Goal: Check status: Check status

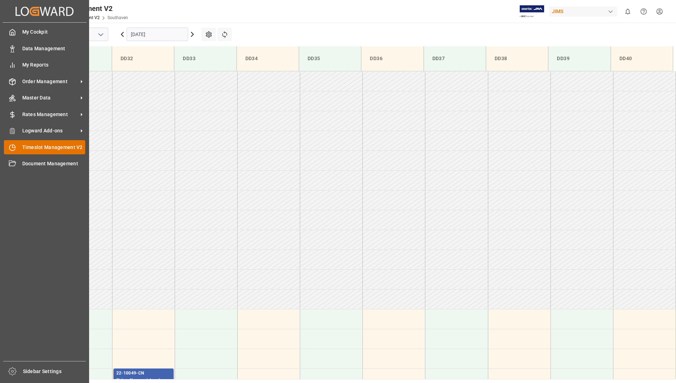
scroll to position [312, 0]
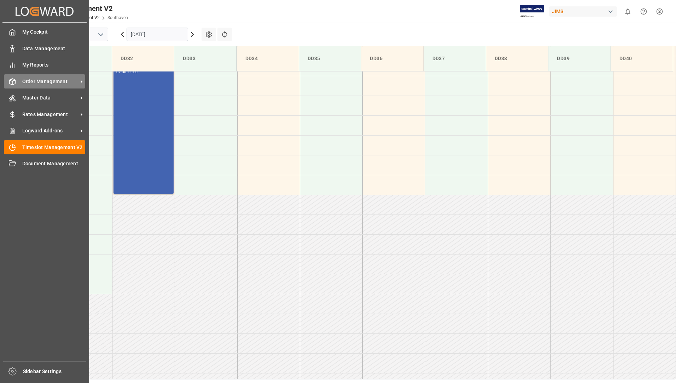
click at [50, 83] on span "Order Management" at bounding box center [50, 81] width 56 height 7
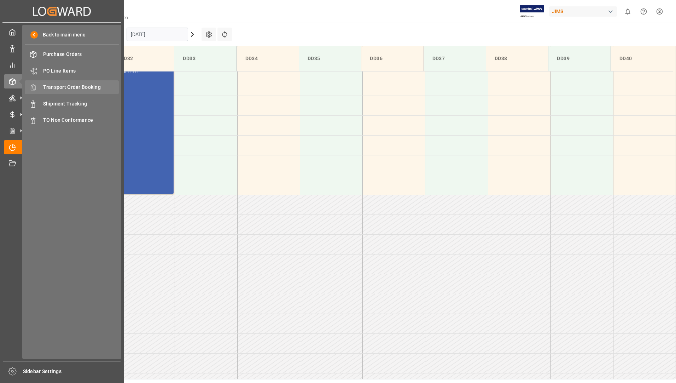
click at [74, 91] on span "Transport Order Booking" at bounding box center [81, 86] width 76 height 7
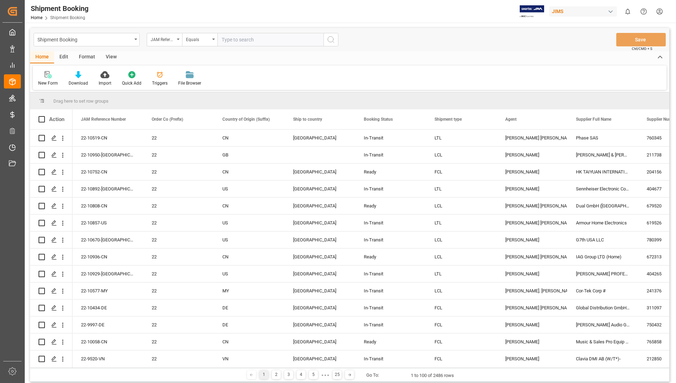
click at [242, 38] on input "text" at bounding box center [271, 39] width 106 height 13
type input "22-9278-CN"
click at [330, 41] on icon "search button" at bounding box center [331, 39] width 8 height 8
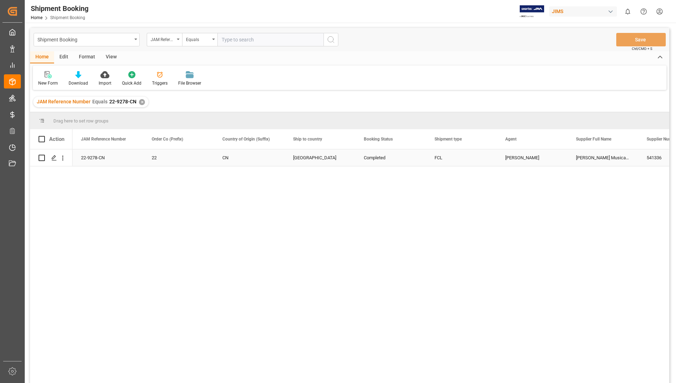
click at [44, 158] on input "Press Space to toggle row selection (unchecked)" at bounding box center [42, 158] width 6 height 6
checkbox input "true"
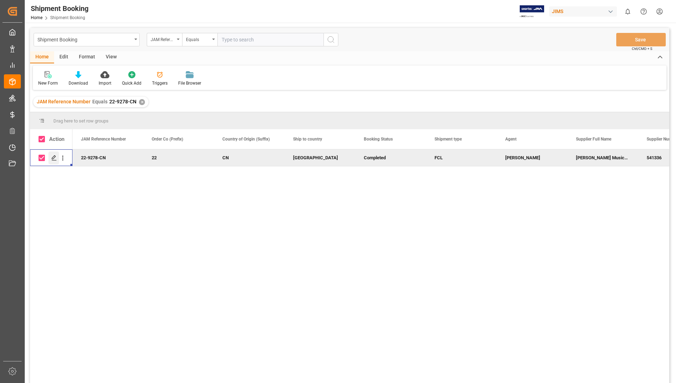
click at [54, 158] on polygon "Press SPACE to deselect this row." at bounding box center [54, 158] width 4 height 4
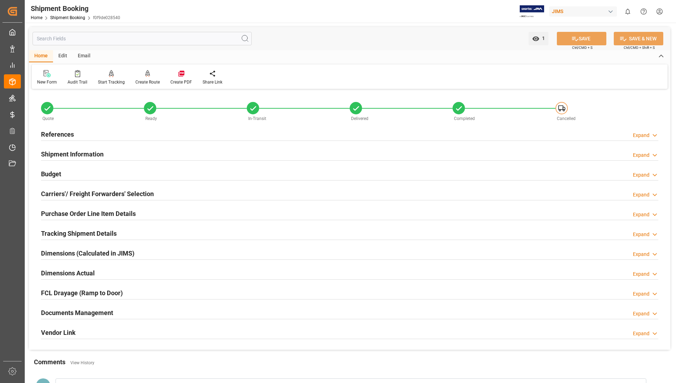
click at [67, 231] on h2 "Tracking Shipment Details" at bounding box center [79, 234] width 76 height 10
